Goal: Information Seeking & Learning: Check status

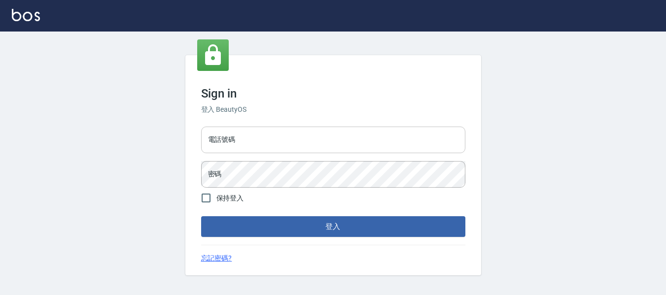
drag, startPoint x: 325, startPoint y: 147, endPoint x: 278, endPoint y: 135, distance: 48.3
click at [325, 147] on input "電話號碼" at bounding box center [333, 140] width 264 height 27
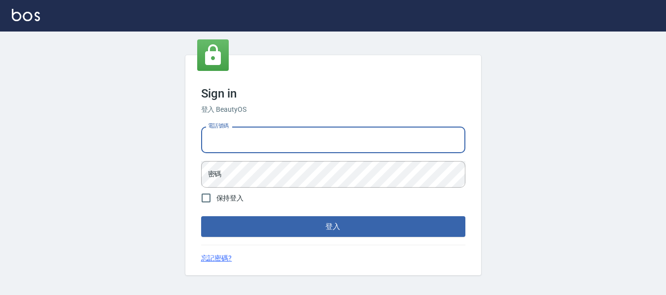
type input "82951313"
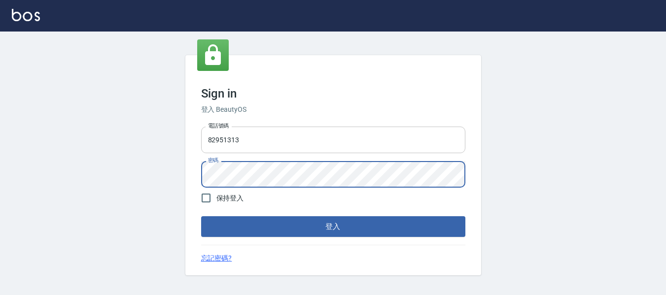
click at [201, 217] on button "登入" at bounding box center [333, 227] width 264 height 21
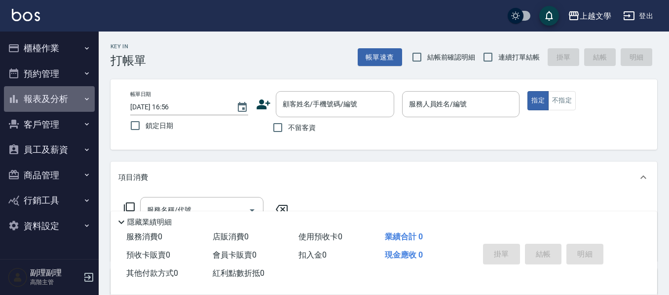
click at [41, 103] on button "報表及分析" at bounding box center [49, 99] width 91 height 26
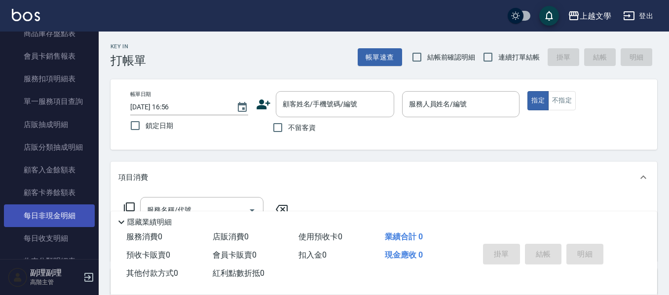
scroll to position [789, 0]
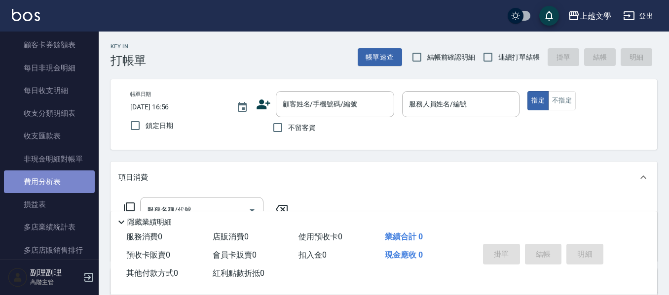
click at [54, 186] on link "費用分析表" at bounding box center [49, 182] width 91 height 23
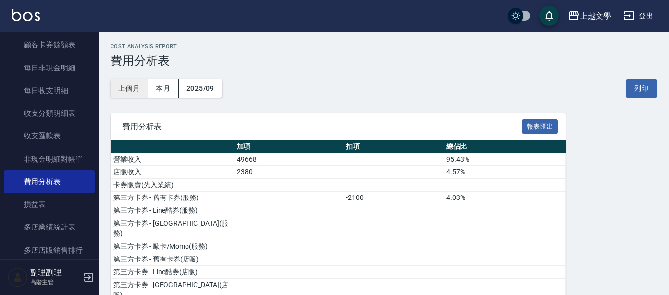
click at [132, 84] on button "上個月" at bounding box center [129, 88] width 37 height 18
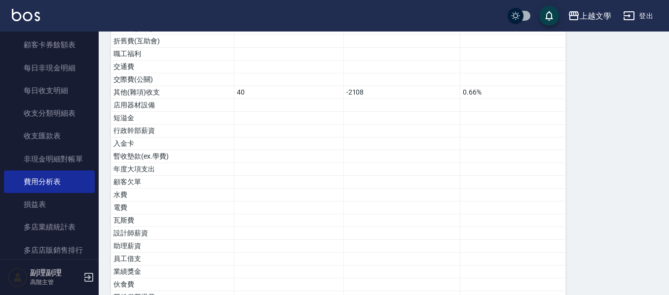
scroll to position [602, 0]
